Goal: Task Accomplishment & Management: Manage account settings

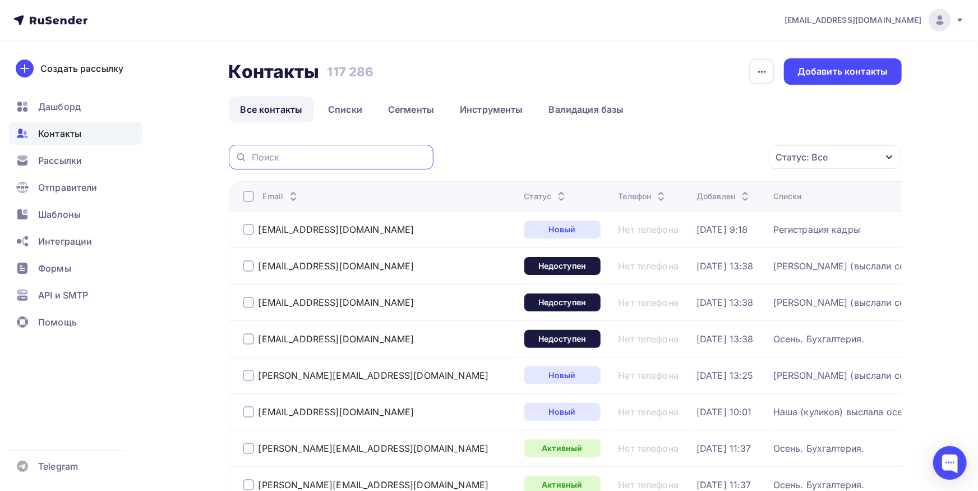
click at [388, 158] on input "text" at bounding box center [339, 157] width 175 height 12
paste input "[EMAIL_ADDRESS][DOMAIN_NAME]"
type input "[EMAIL_ADDRESS][DOMAIN_NAME]"
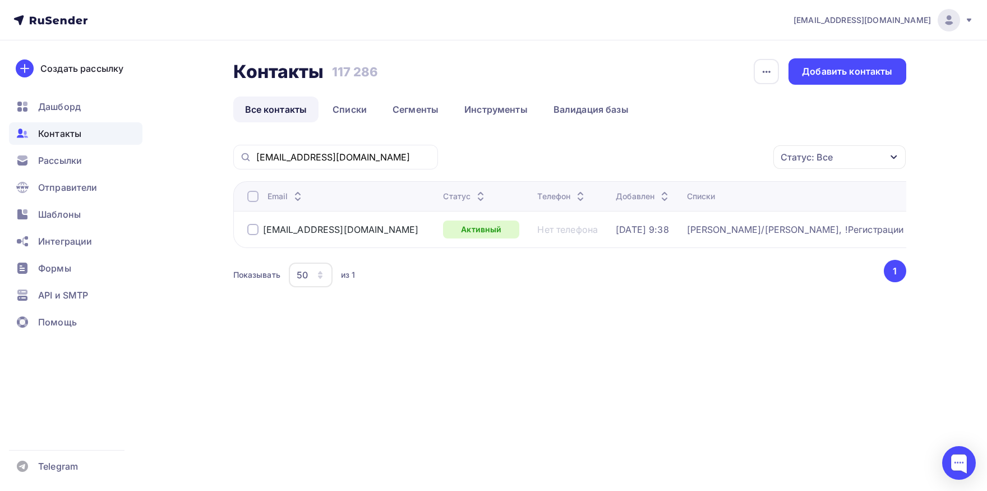
click at [254, 200] on div at bounding box center [252, 196] width 11 height 11
click at [670, 154] on div "Действие" at bounding box center [690, 157] width 148 height 22
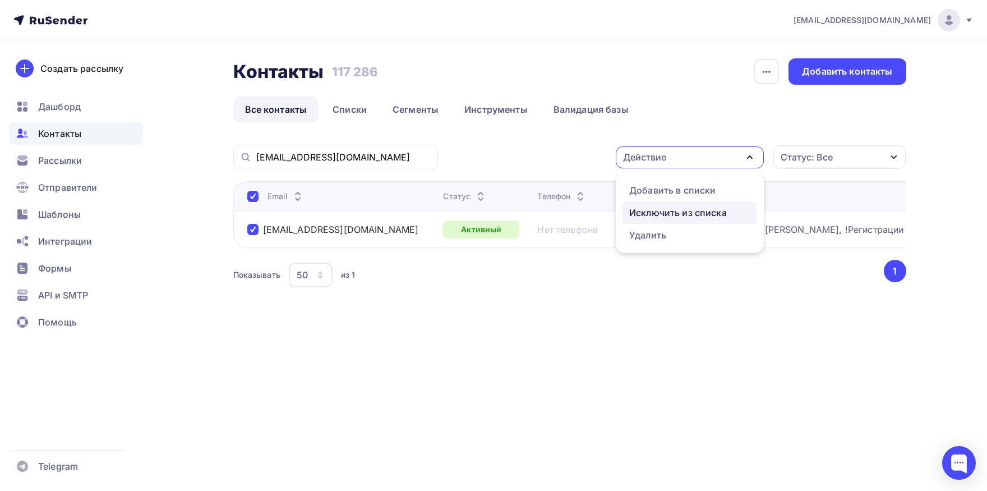
click at [669, 211] on div "Исключить из списка" at bounding box center [678, 212] width 98 height 13
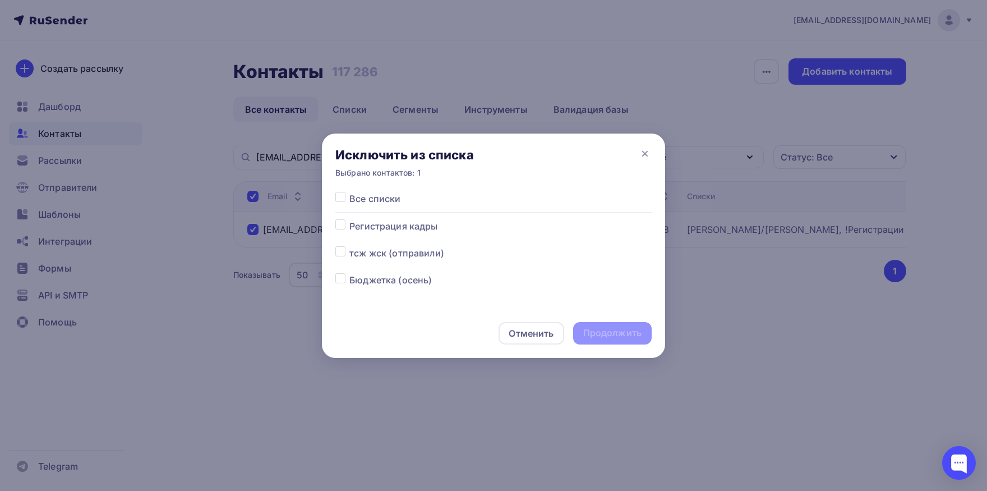
drag, startPoint x: 343, startPoint y: 194, endPoint x: 348, endPoint y: 196, distance: 6.0
click at [349, 192] on label at bounding box center [349, 192] width 0 height 0
click at [343, 195] on input "checkbox" at bounding box center [340, 197] width 10 height 10
checkbox input "true"
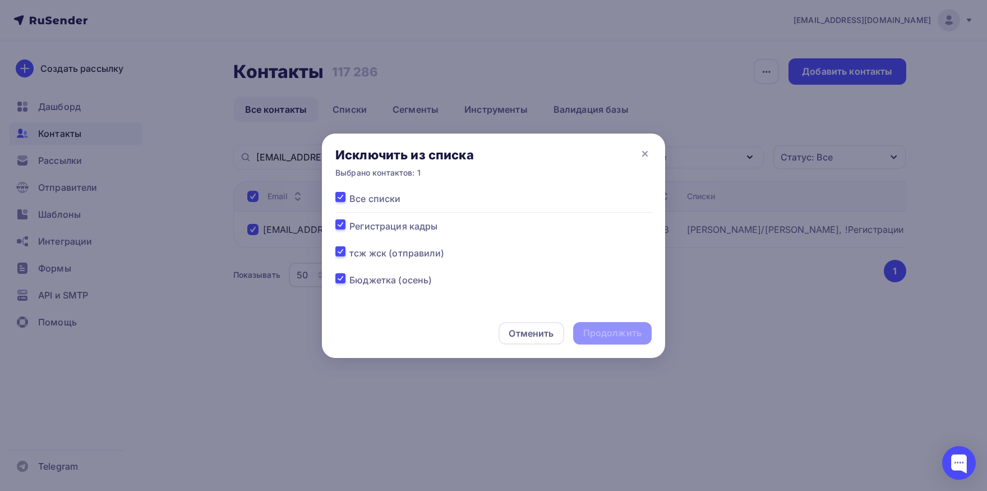
checkbox input "true"
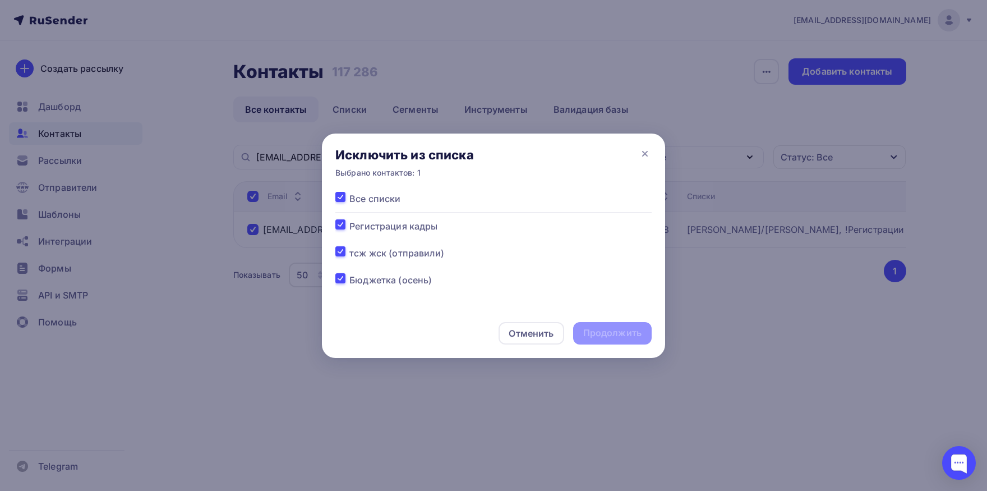
checkbox input "true"
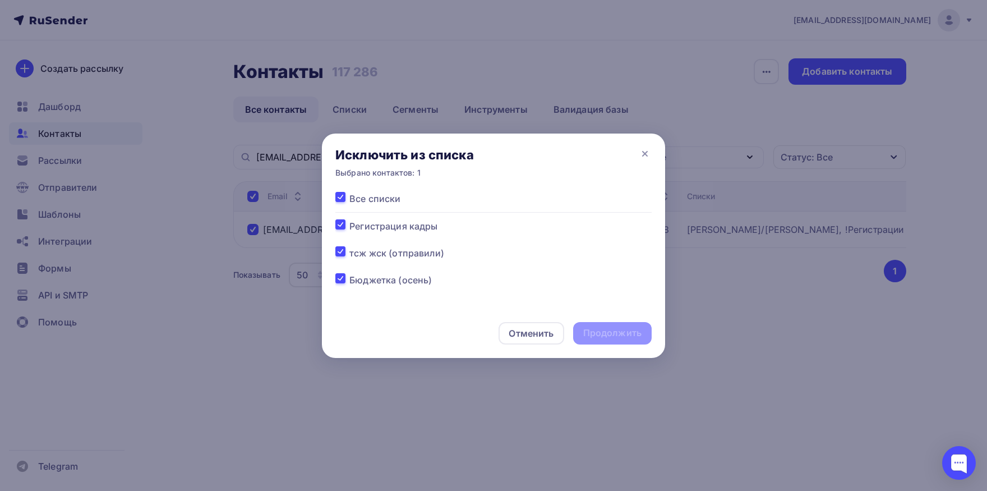
checkbox input "true"
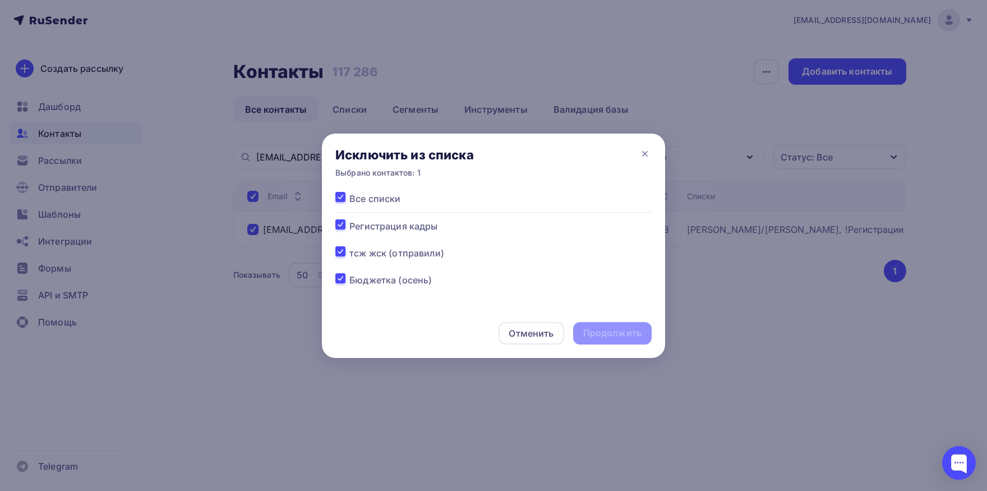
checkbox input "true"
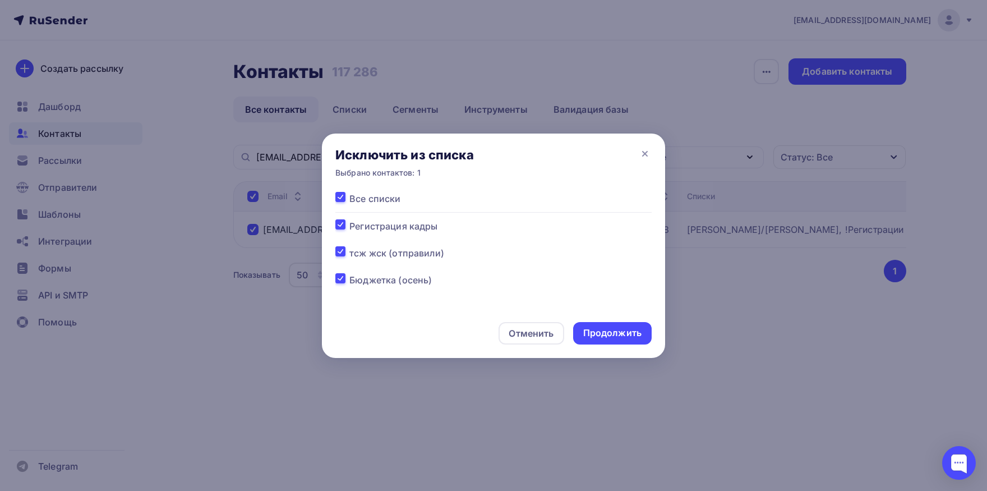
checkbox input "true"
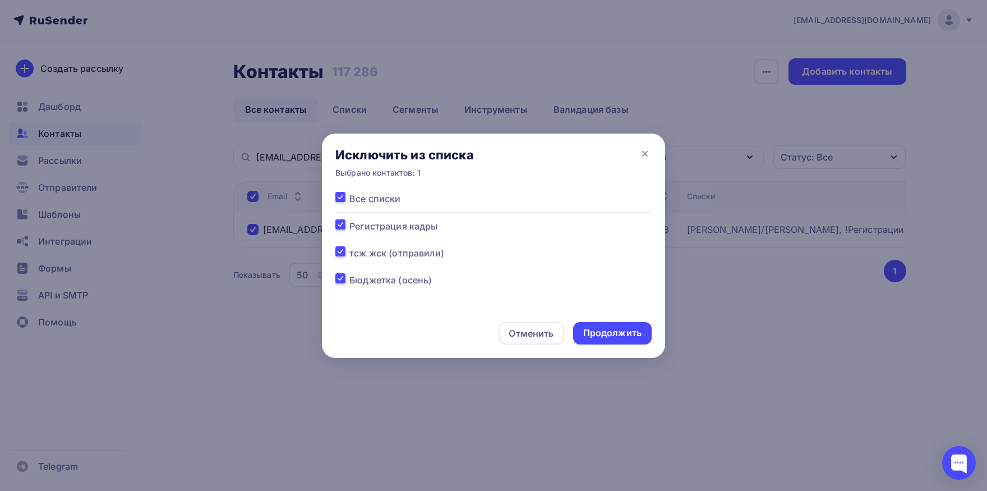
checkbox input "true"
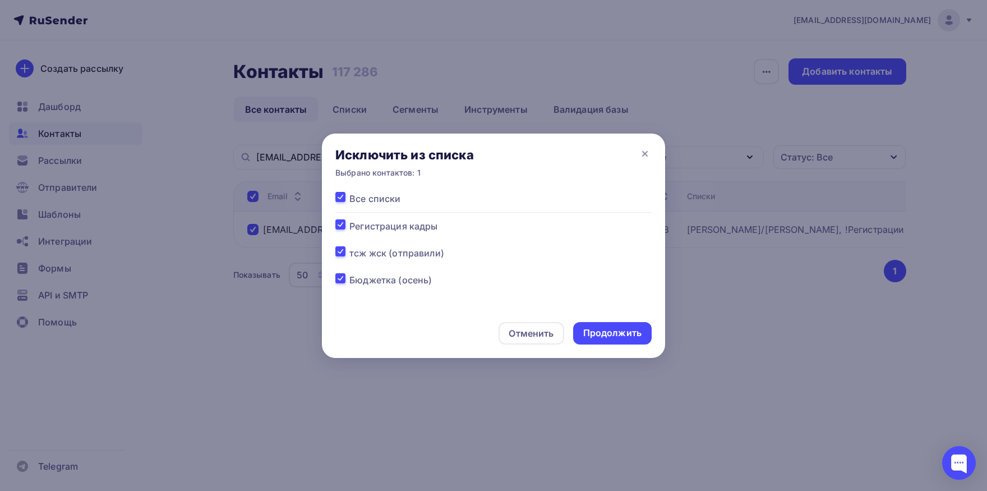
checkbox input "true"
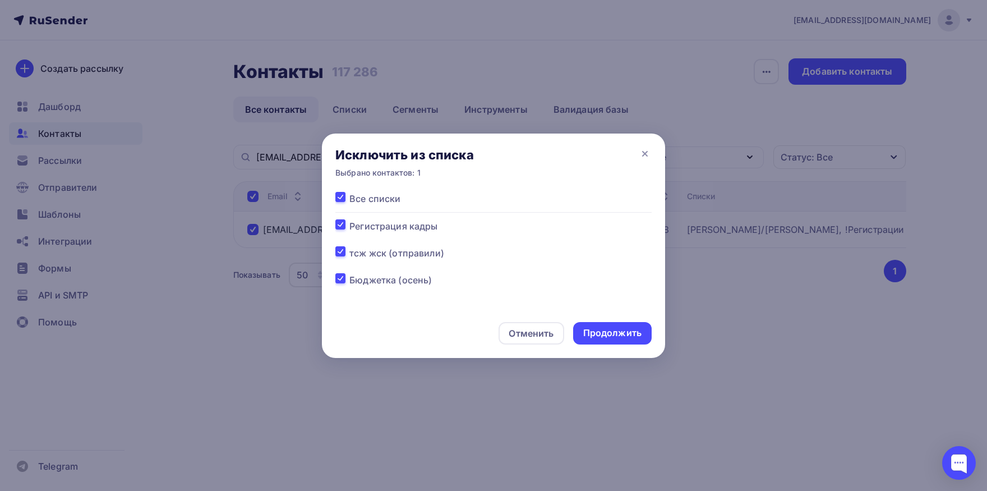
checkbox input "true"
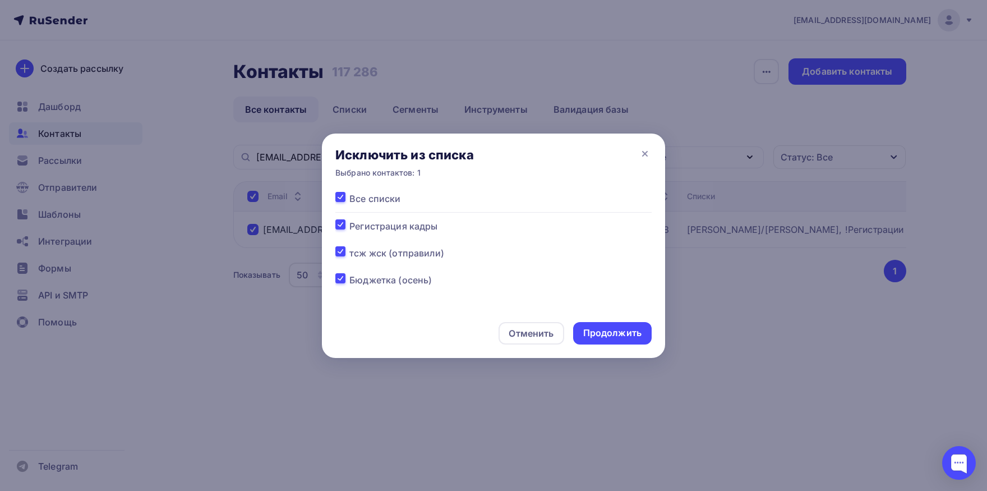
checkbox input "true"
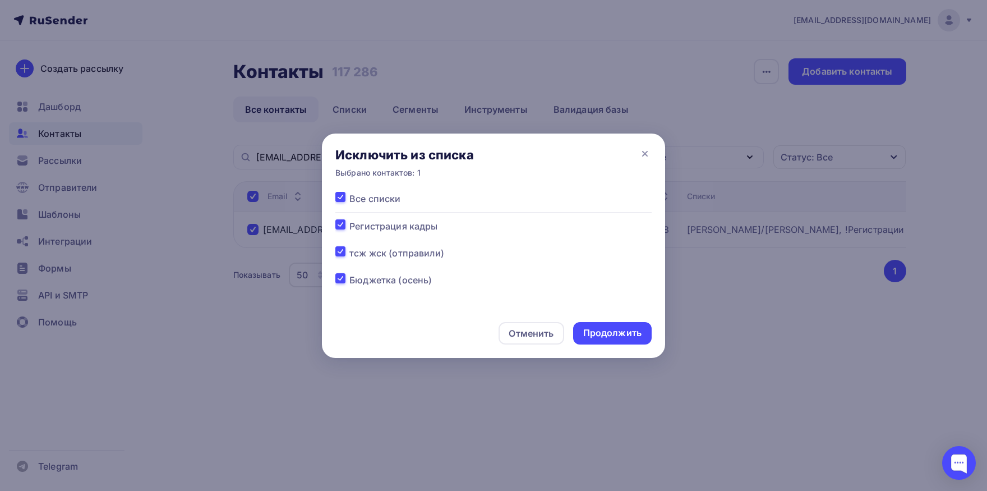
checkbox input "true"
click at [637, 342] on div "Продолжить" at bounding box center [612, 333] width 79 height 22
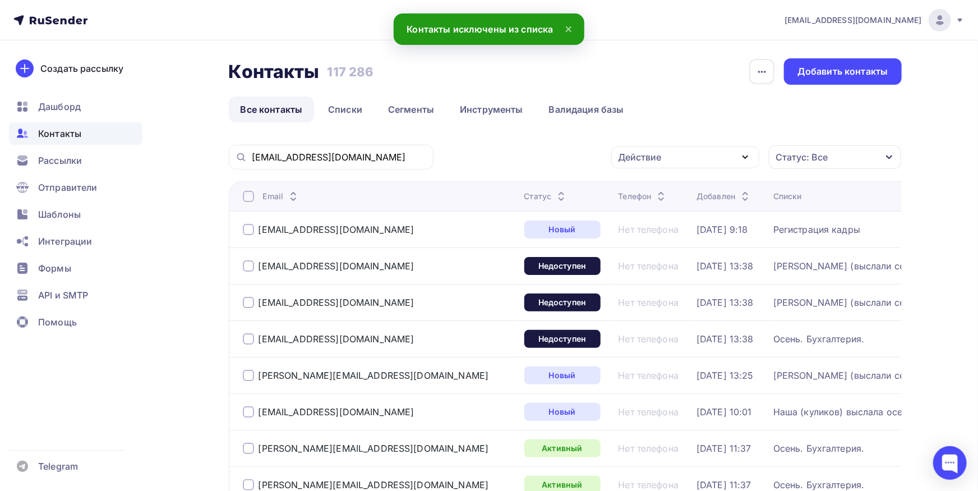
click at [361, 167] on div "[EMAIL_ADDRESS][DOMAIN_NAME]" at bounding box center [331, 157] width 205 height 25
click at [361, 166] on div "[EMAIL_ADDRESS][DOMAIN_NAME]" at bounding box center [331, 157] width 205 height 25
click at [361, 164] on div "[EMAIL_ADDRESS][DOMAIN_NAME]" at bounding box center [331, 157] width 205 height 25
click at [361, 158] on input "[EMAIL_ADDRESS][DOMAIN_NAME]" at bounding box center [339, 157] width 175 height 12
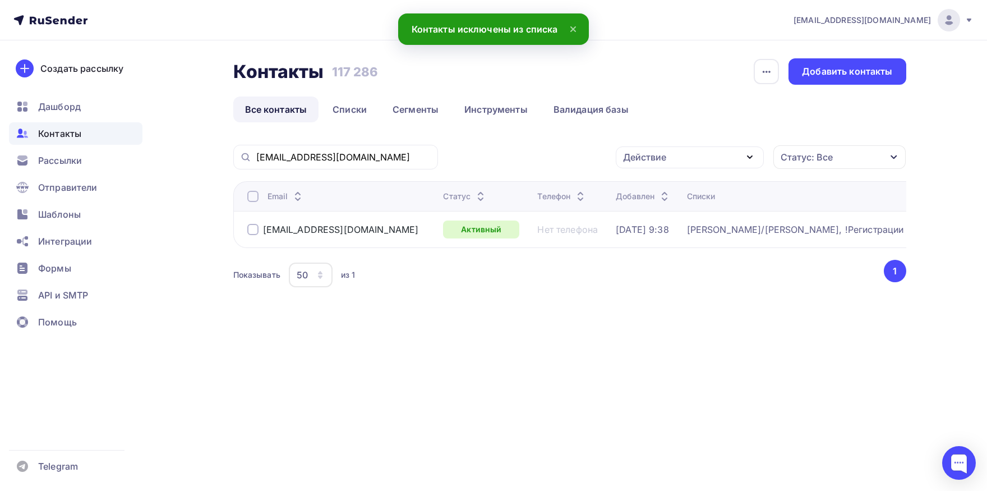
click at [247, 196] on th "Email" at bounding box center [336, 196] width 206 height 30
click at [248, 197] on div at bounding box center [252, 196] width 11 height 11
click at [249, 197] on div at bounding box center [252, 196] width 11 height 11
click at [643, 151] on div "Действие" at bounding box center [644, 156] width 43 height 13
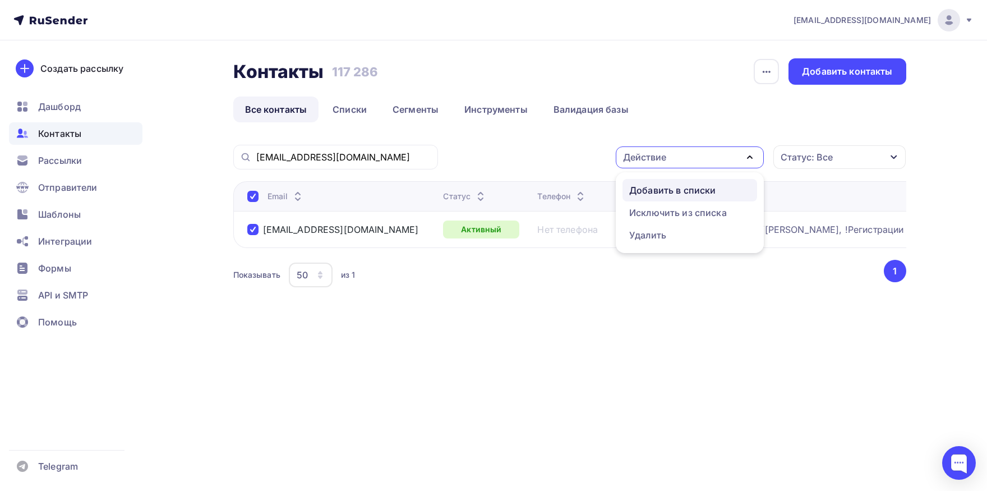
click at [647, 188] on div "Добавить в списки" at bounding box center [672, 189] width 86 height 13
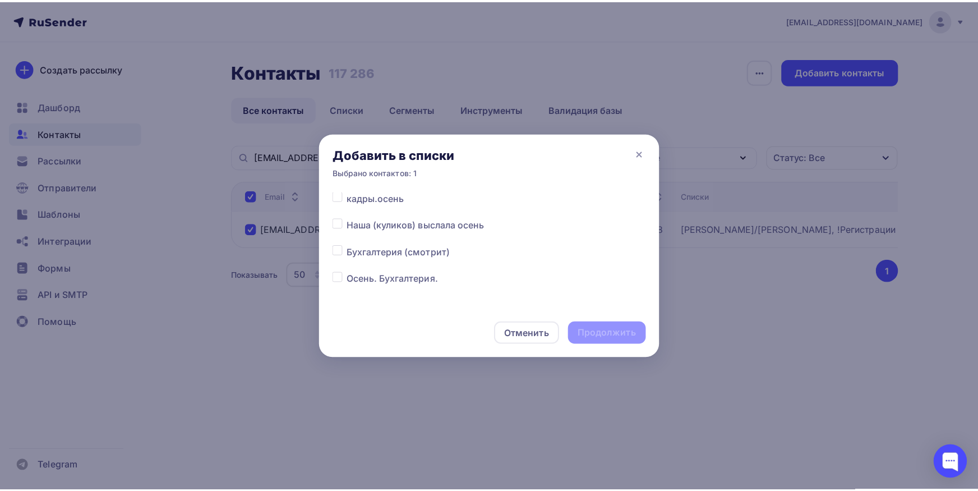
scroll to position [117, 0]
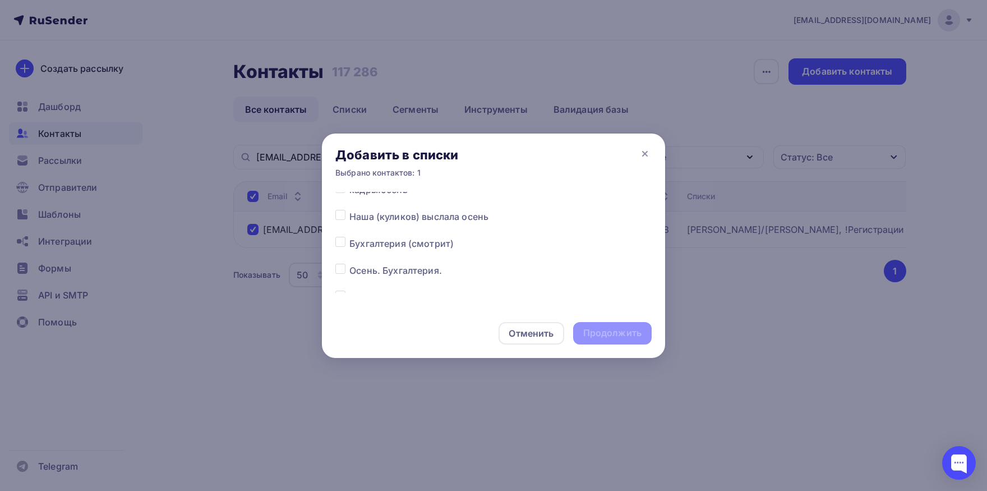
click at [349, 264] on label at bounding box center [349, 264] width 0 height 0
click at [344, 268] on input "checkbox" at bounding box center [340, 269] width 10 height 10
checkbox input "true"
drag, startPoint x: 626, startPoint y: 337, endPoint x: 600, endPoint y: 153, distance: 185.8
click at [625, 337] on div "Продолжить" at bounding box center [612, 332] width 58 height 13
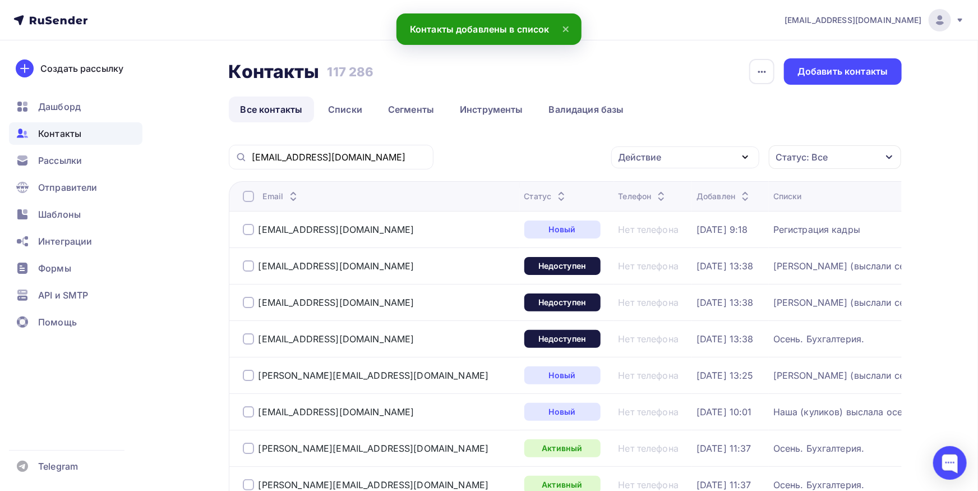
scroll to position [0, 0]
